Goal: Obtain resource: Obtain resource

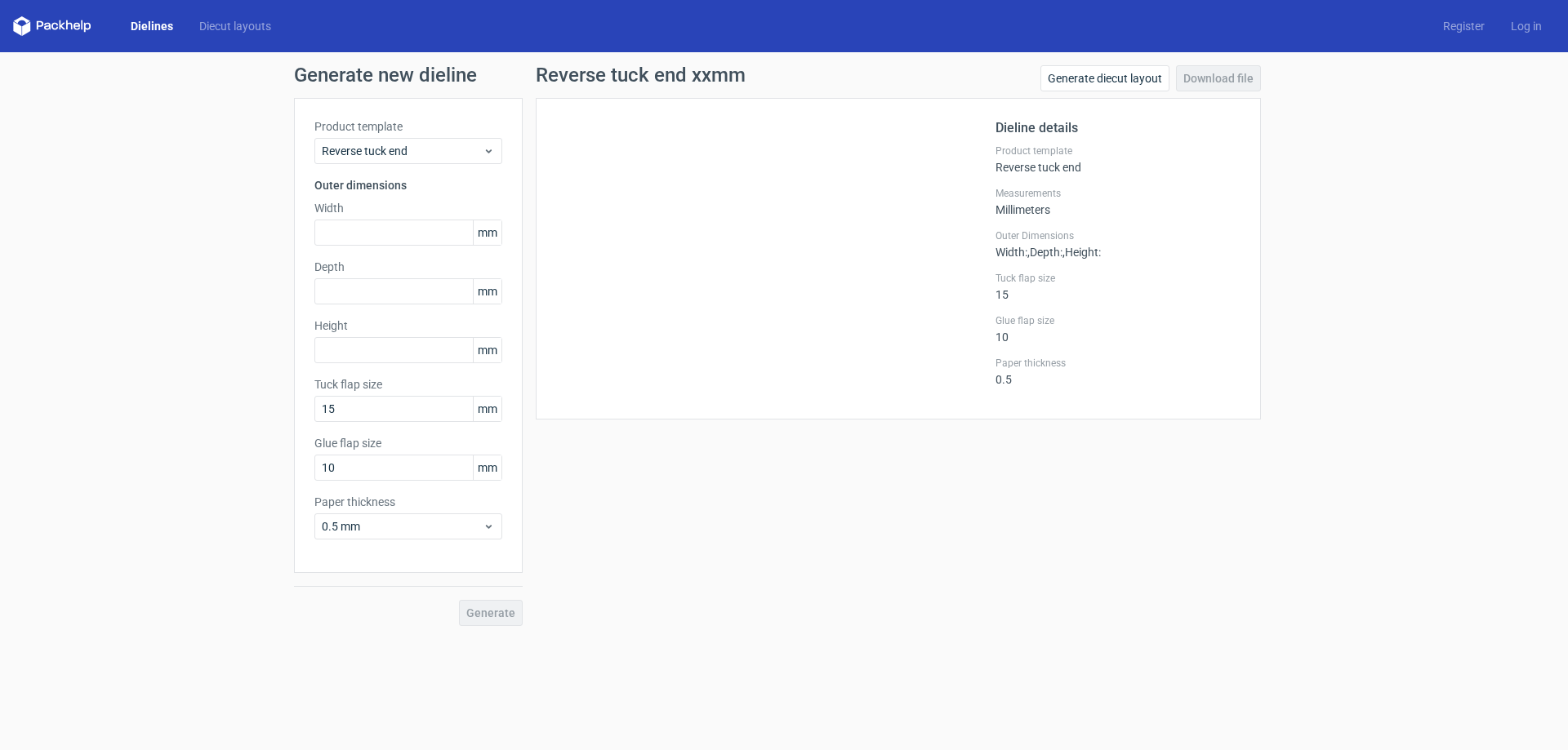
click at [125, 26] on link "Dielines" at bounding box center [151, 26] width 69 height 16
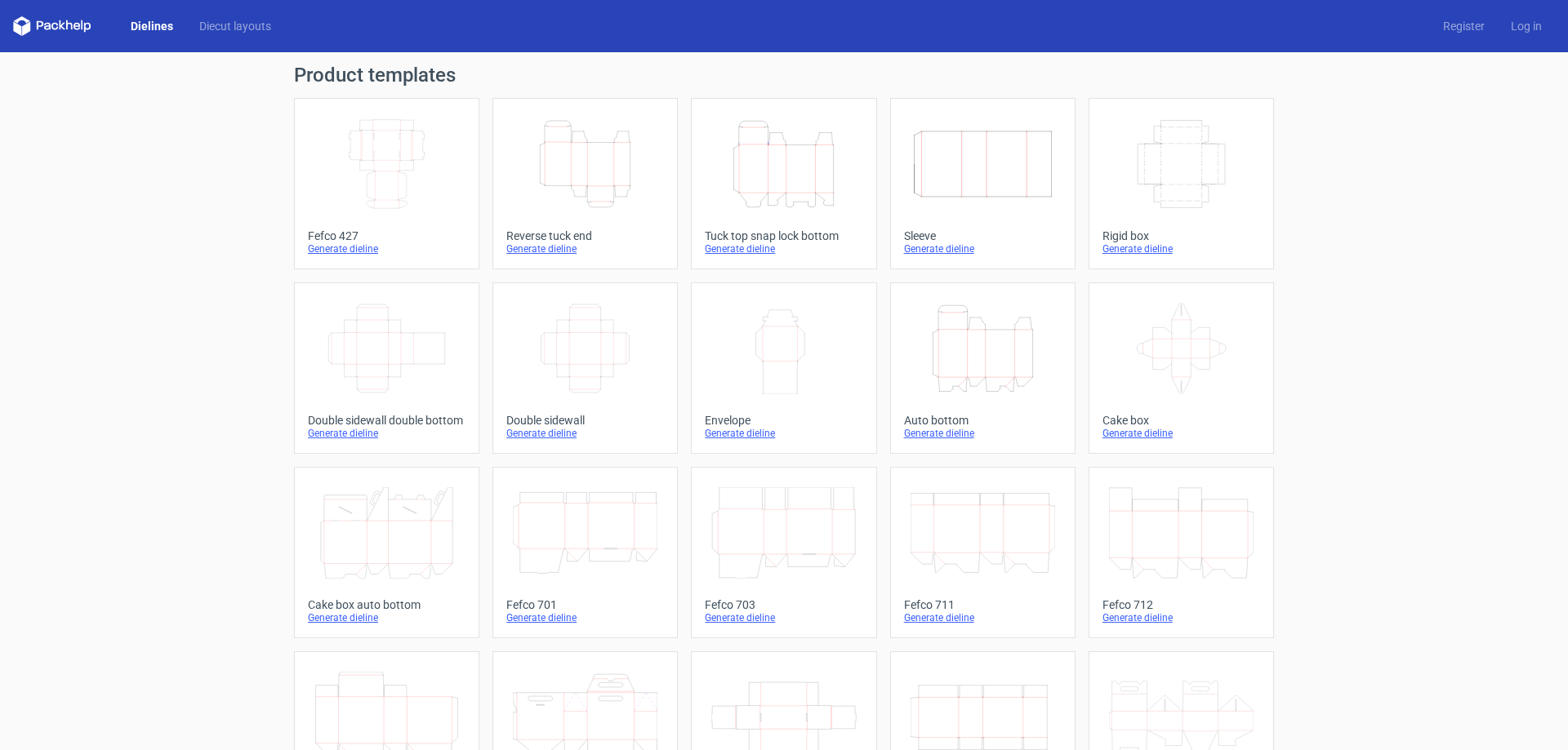
click at [57, 18] on icon at bounding box center [52, 26] width 78 height 20
click at [16, 27] on polygon at bounding box center [17, 27] width 9 height 14
click at [1506, 26] on link "Log in" at bounding box center [1526, 26] width 57 height 16
